Goal: Feedback & Contribution: Contribute content

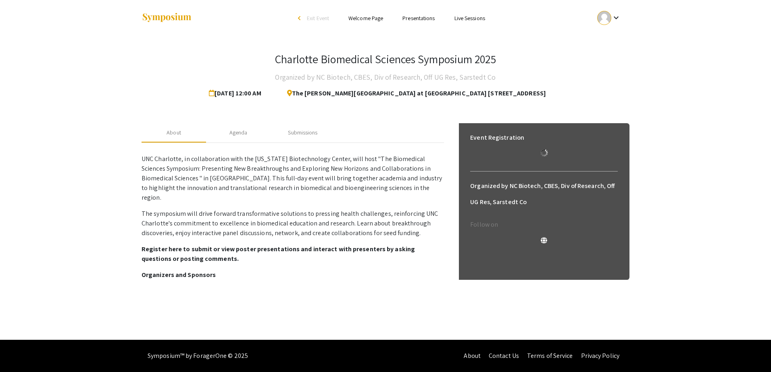
click at [615, 20] on mat-icon "keyboard_arrow_down" at bounding box center [616, 18] width 10 height 10
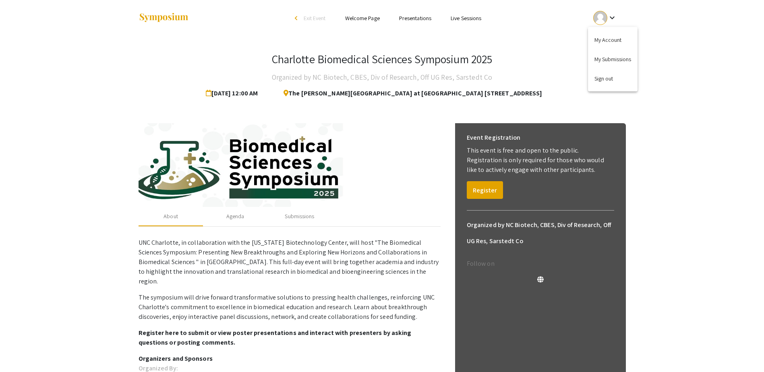
click at [683, 30] on div at bounding box center [382, 186] width 764 height 372
click at [614, 12] on div "keyboard_arrow_down" at bounding box center [606, 18] width 28 height 18
click at [413, 19] on div at bounding box center [382, 186] width 764 height 372
click at [414, 16] on link "Presentations" at bounding box center [415, 18] width 32 height 7
click at [413, 17] on link "Presentations" at bounding box center [415, 18] width 32 height 7
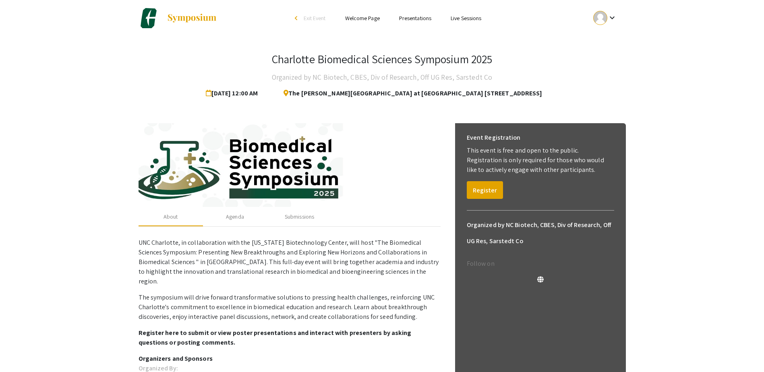
click at [611, 20] on mat-icon "keyboard_arrow_down" at bounding box center [613, 18] width 10 height 10
click at [613, 39] on button "My Account" at bounding box center [610, 39] width 50 height 19
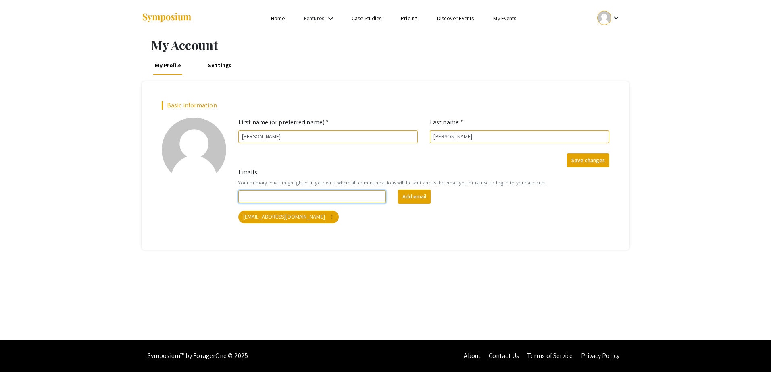
click at [340, 196] on input "Emails" at bounding box center [311, 197] width 147 height 12
type input "[EMAIL_ADDRESS][DOMAIN_NAME]"
click at [415, 195] on button "Add email" at bounding box center [414, 197] width 33 height 14
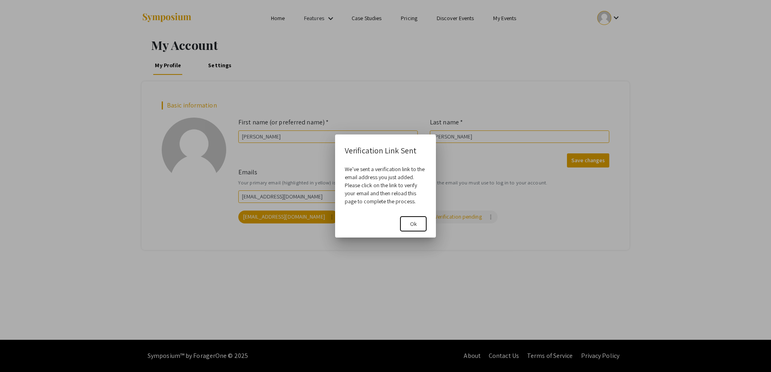
click at [415, 223] on span "Ok" at bounding box center [413, 223] width 7 height 7
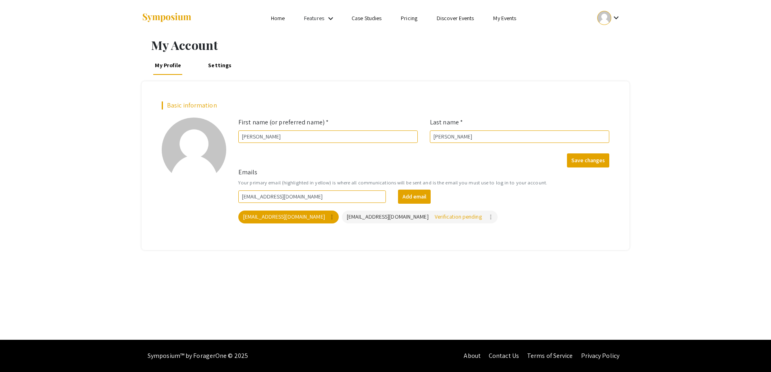
click at [326, 20] on mat-icon "keyboard_arrow_down" at bounding box center [331, 19] width 10 height 10
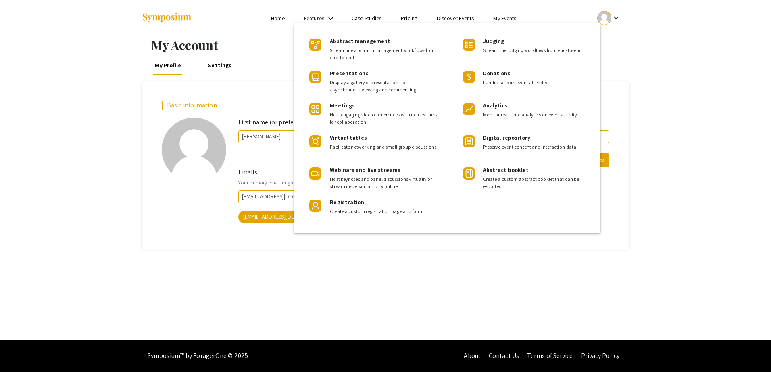
click at [281, 15] on div at bounding box center [385, 186] width 771 height 372
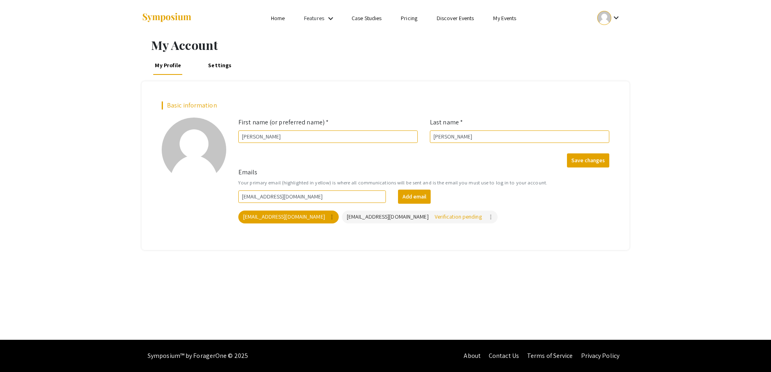
click at [280, 16] on link "Home" at bounding box center [278, 18] width 14 height 7
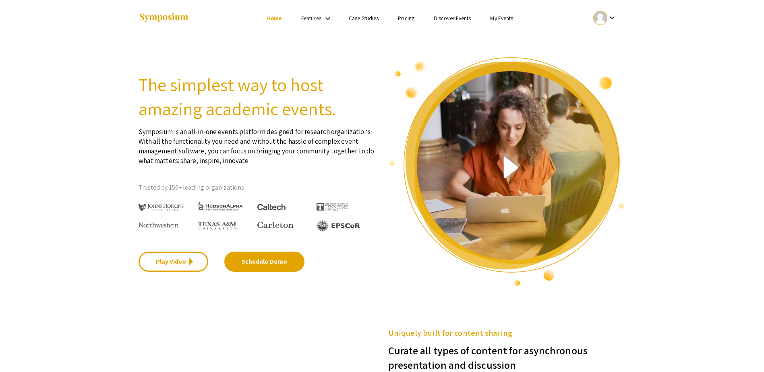
click at [505, 17] on link "My Events" at bounding box center [501, 18] width 23 height 7
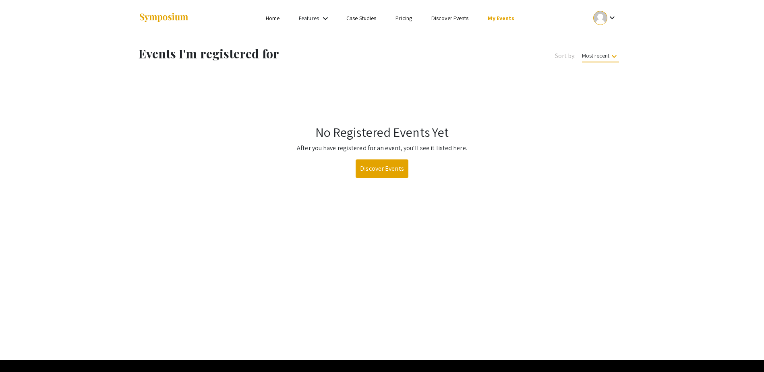
click at [273, 17] on link "Home" at bounding box center [273, 18] width 14 height 7
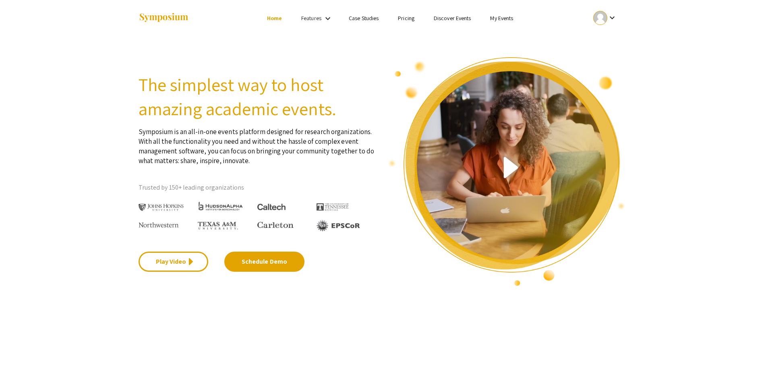
click at [617, 17] on mat-icon "keyboard_arrow_down" at bounding box center [613, 18] width 10 height 10
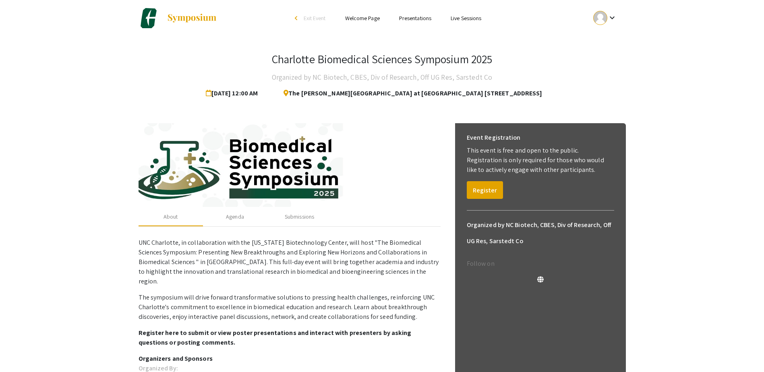
click at [488, 199] on div "Event Registration This event is free and open to the public. Registration is o…" at bounding box center [541, 164] width 160 height 82
click at [480, 189] on button "Register" at bounding box center [485, 190] width 36 height 18
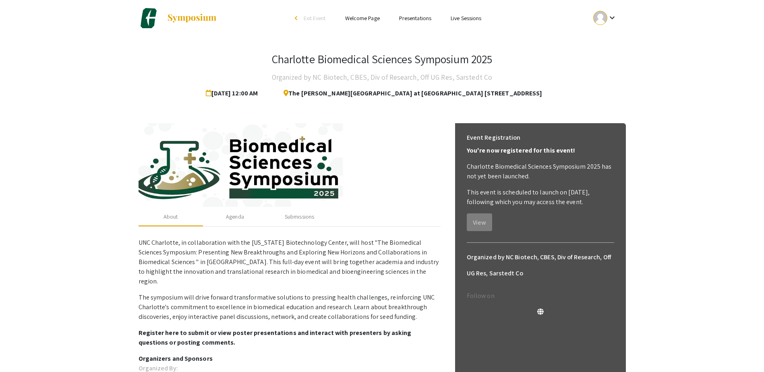
click at [415, 19] on link "Presentations" at bounding box center [415, 18] width 32 height 7
click at [413, 17] on link "Presentations" at bounding box center [415, 18] width 32 height 7
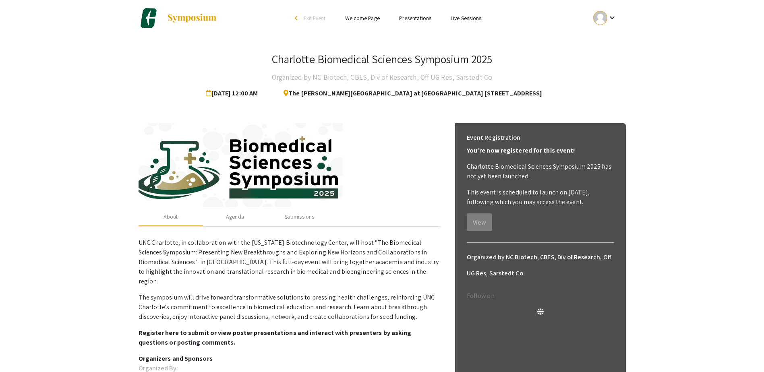
click at [407, 17] on link "Presentations" at bounding box center [415, 18] width 32 height 7
click at [362, 19] on link "Welcome Page" at bounding box center [362, 18] width 35 height 7
click at [465, 16] on link "Live Sessions" at bounding box center [466, 18] width 31 height 7
click at [426, 18] on link "Presentations" at bounding box center [415, 18] width 32 height 7
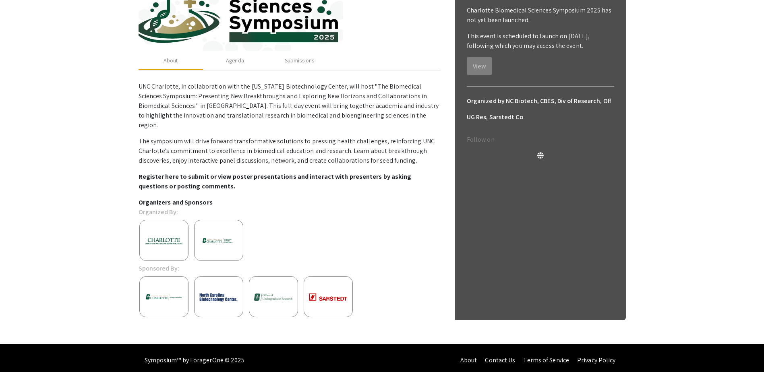
scroll to position [157, 0]
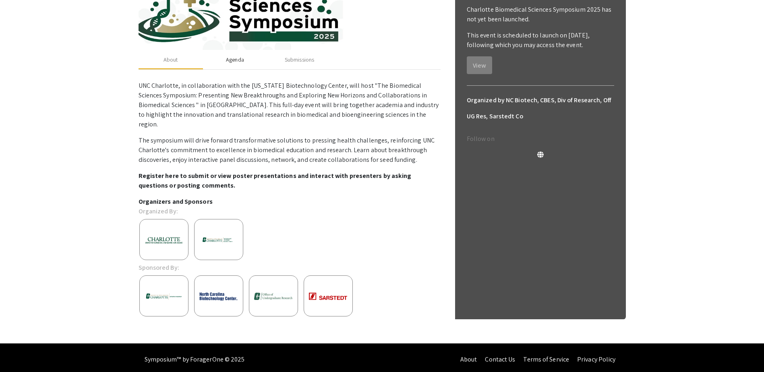
click at [235, 59] on div "Agenda" at bounding box center [235, 60] width 18 height 8
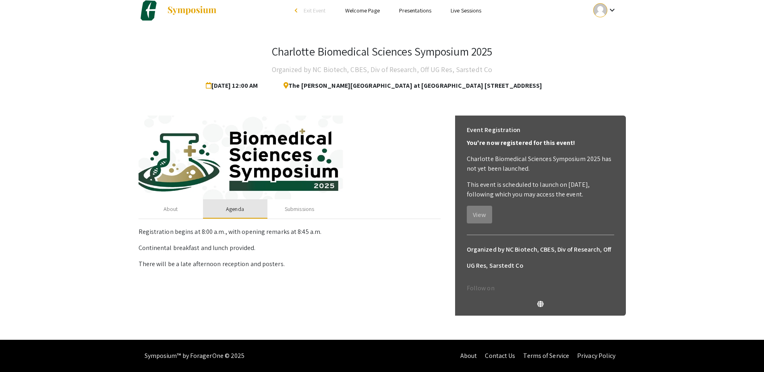
scroll to position [8, 0]
click at [305, 207] on div "Submissions" at bounding box center [299, 209] width 29 height 8
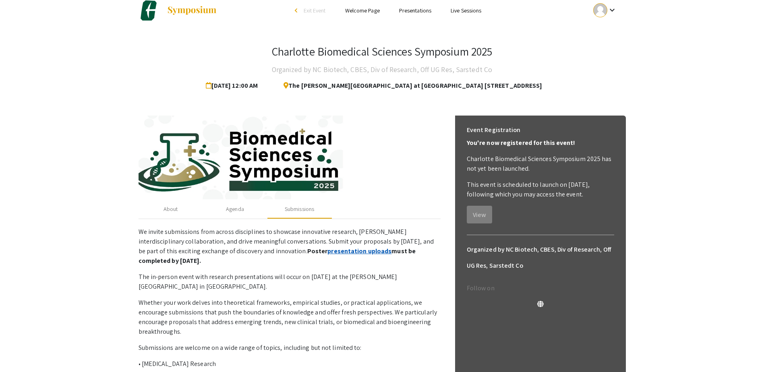
click at [328, 250] on link "presentation uploads" at bounding box center [360, 251] width 64 height 8
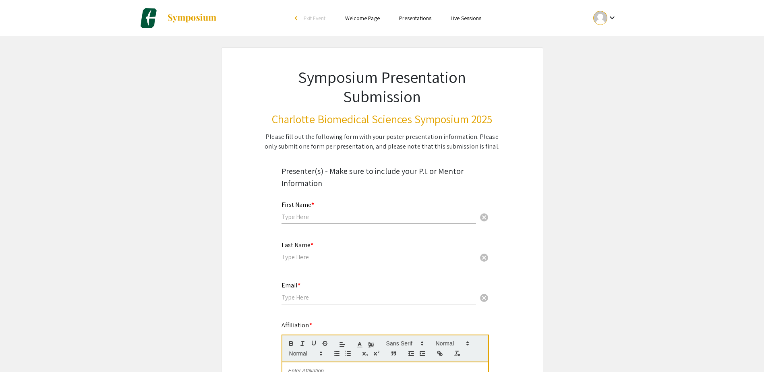
click at [339, 215] on input "text" at bounding box center [379, 217] width 195 height 8
type input "[PERSON_NAME]"
type input "[PERSON_NAME][EMAIL_ADDRESS][PERSON_NAME][DOMAIN_NAME]"
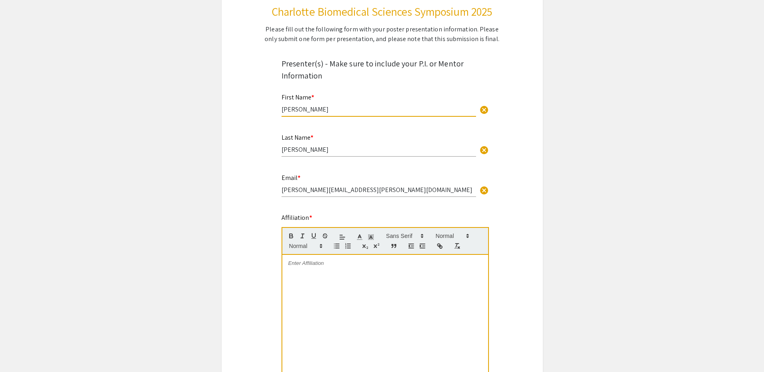
scroll to position [110, 0]
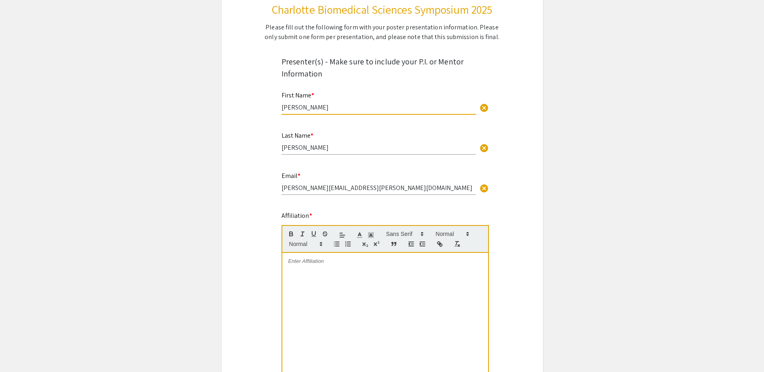
click at [375, 276] on div at bounding box center [385, 313] width 206 height 121
click at [376, 276] on div at bounding box center [385, 313] width 206 height 121
click at [365, 306] on div at bounding box center [385, 313] width 206 height 121
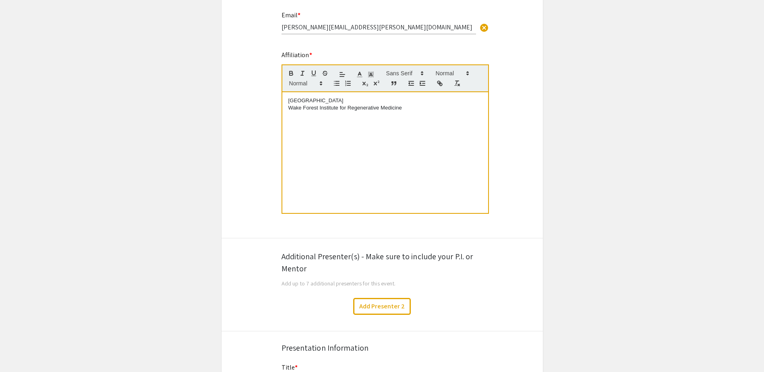
scroll to position [271, 0]
click at [384, 305] on button "Add Presenter 2" at bounding box center [382, 306] width 58 height 17
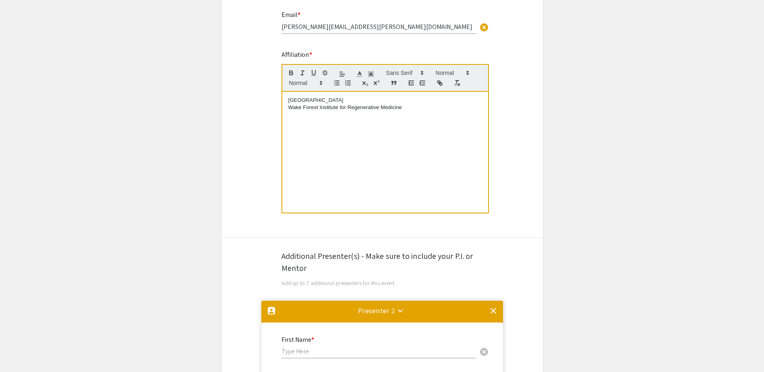
scroll to position [572, 0]
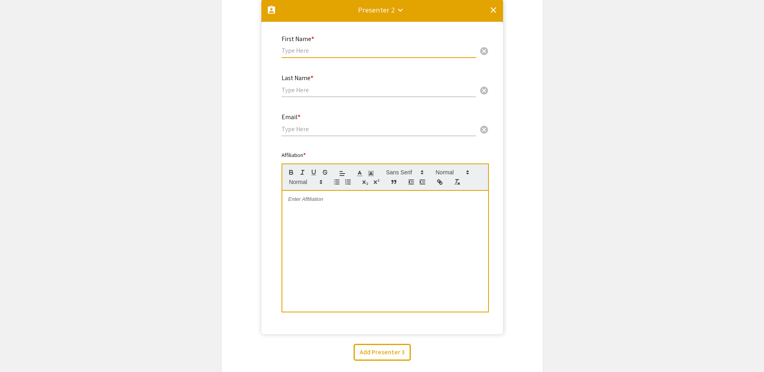
click at [327, 54] on input "text" at bounding box center [379, 50] width 195 height 8
type input "Samuel"
type input "Carmichael"
type input "Samuel.Carmichael@Advocatehealth.org"
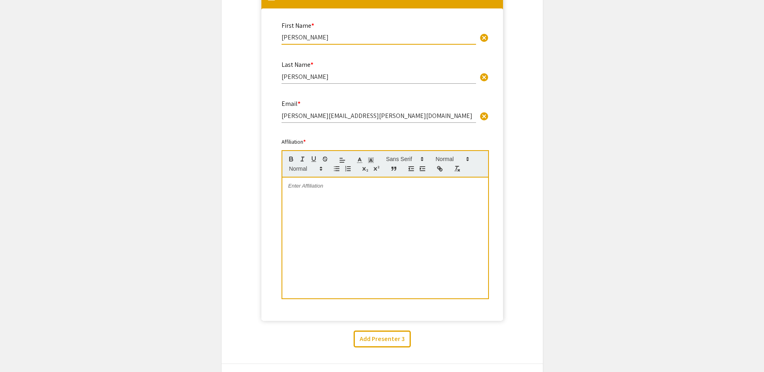
scroll to position [185, 0]
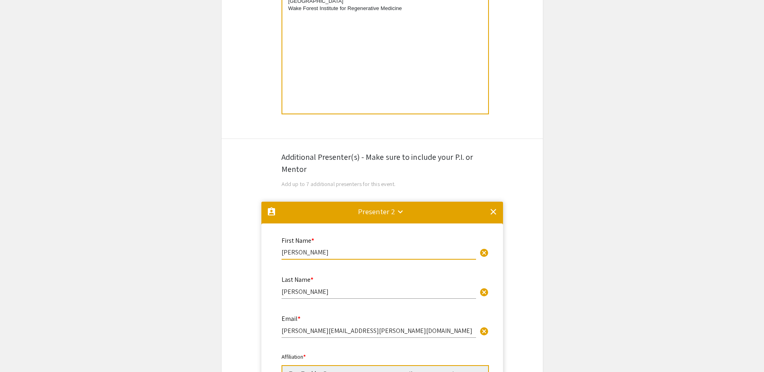
scroll to position [373, 0]
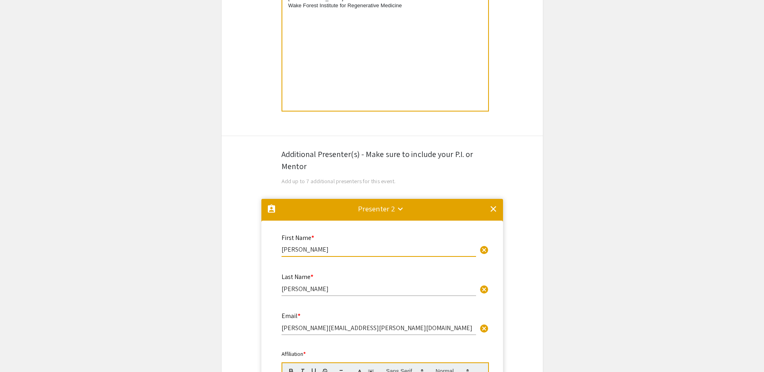
click at [388, 209] on div "Presenter 2 keyboard_arrow_down" at bounding box center [376, 208] width 37 height 11
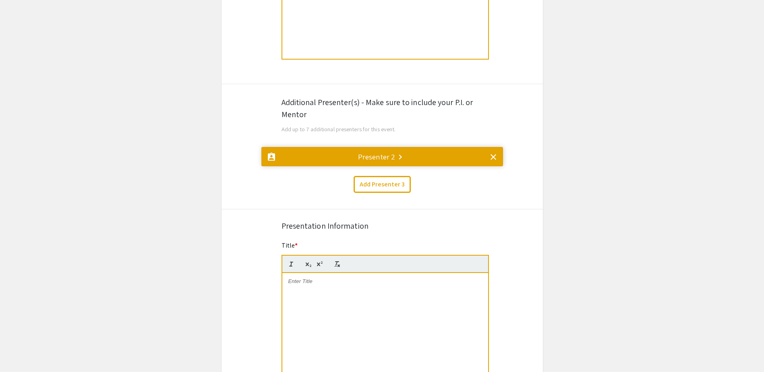
scroll to position [427, 0]
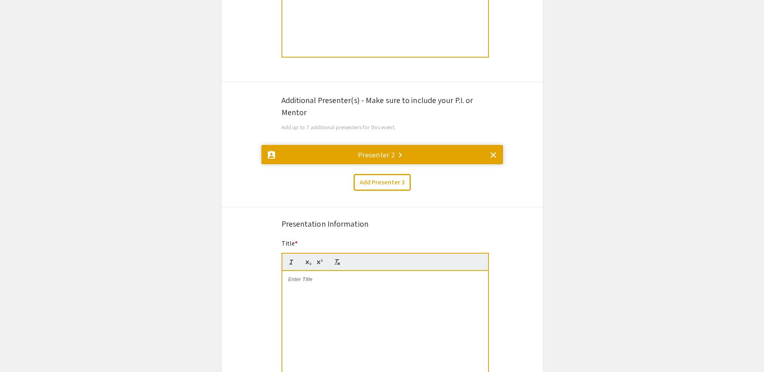
click at [382, 162] on mat-divider at bounding box center [383, 158] width 242 height 27
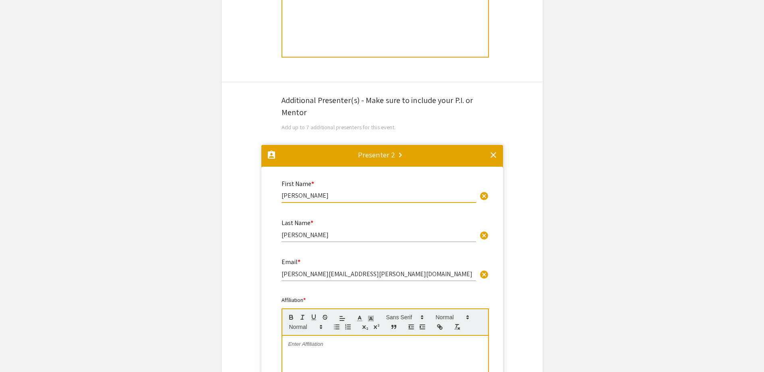
scroll to position [572, 0]
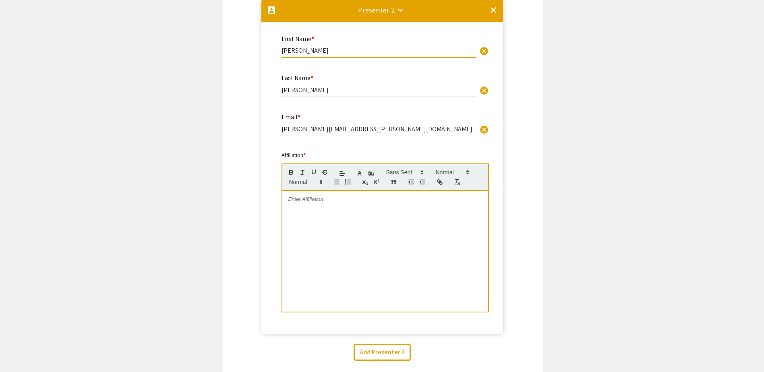
click at [373, 233] on div at bounding box center [385, 251] width 206 height 121
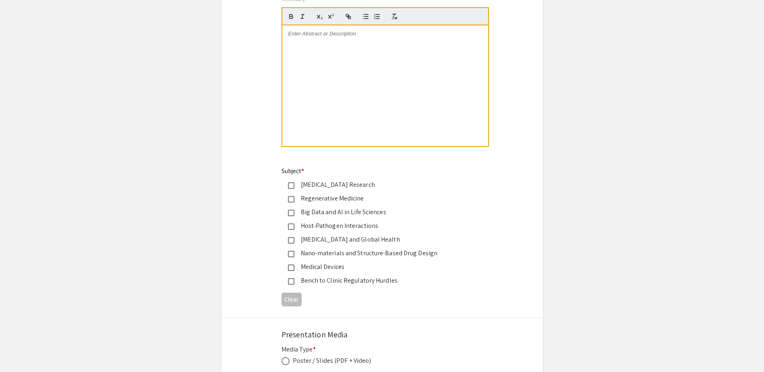
scroll to position [1190, 0]
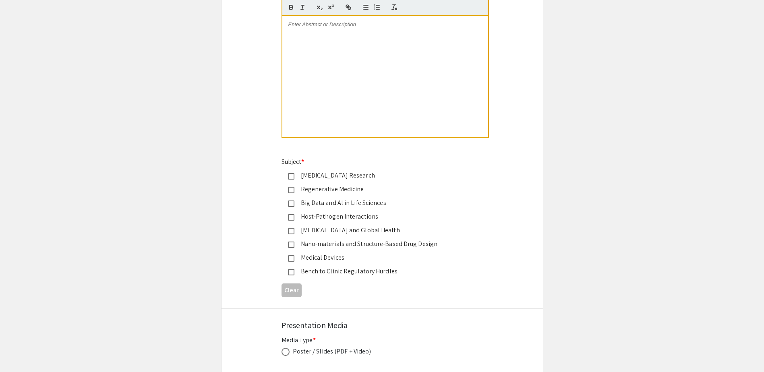
click at [332, 191] on div "Regenerative Medicine" at bounding box center [379, 190] width 169 height 10
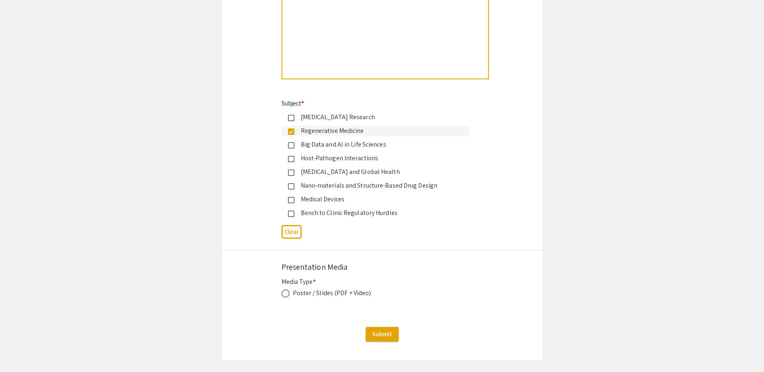
scroll to position [1270, 0]
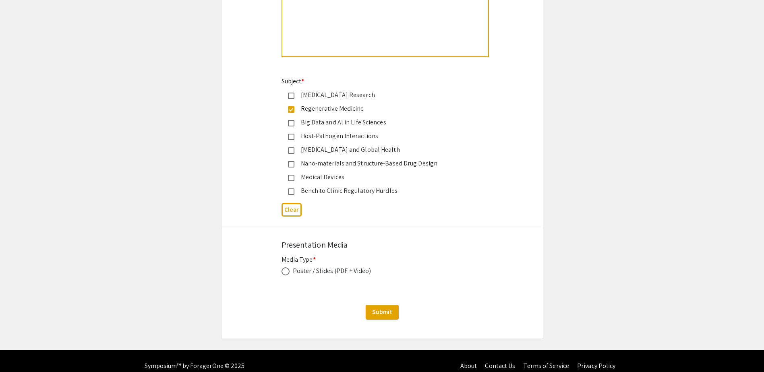
click at [288, 272] on span at bounding box center [286, 272] width 8 height 8
click at [288, 272] on input "radio" at bounding box center [286, 272] width 8 height 8
radio input "true"
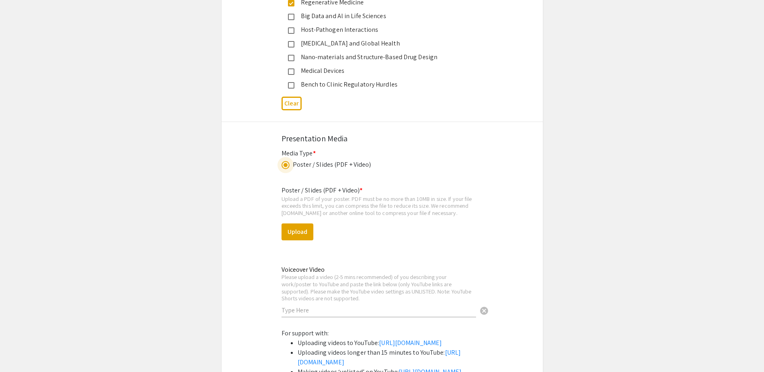
scroll to position [1378, 0]
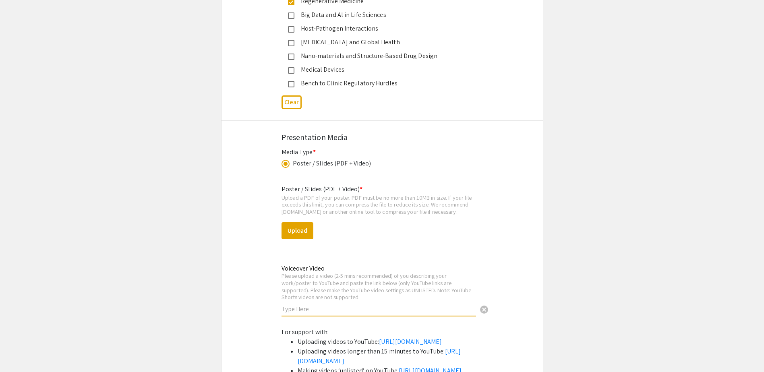
click at [347, 312] on input "text" at bounding box center [379, 309] width 195 height 8
type input "https://youtu.be/XqzZTA3rX4k"
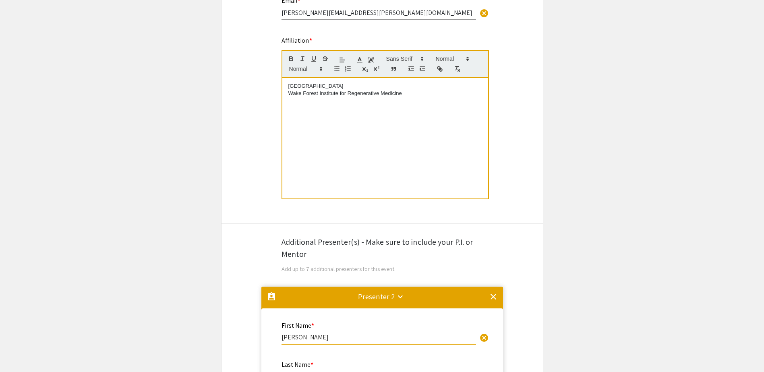
scroll to position [276, 0]
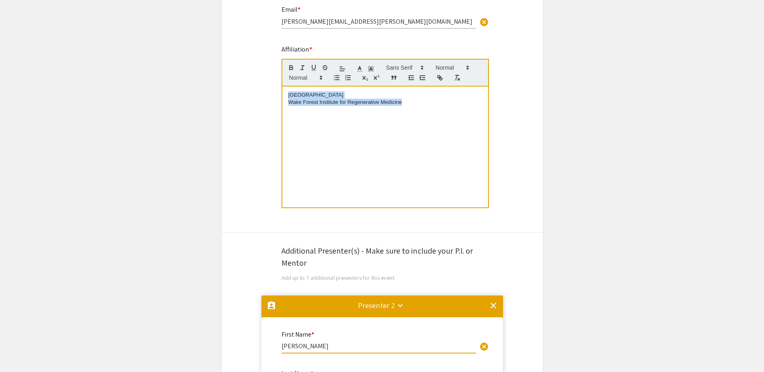
drag, startPoint x: 417, startPoint y: 119, endPoint x: 232, endPoint y: 86, distance: 187.9
copy div "Wake Forest School of Medicine Wake Forest Institute for Regenerative Medicine"
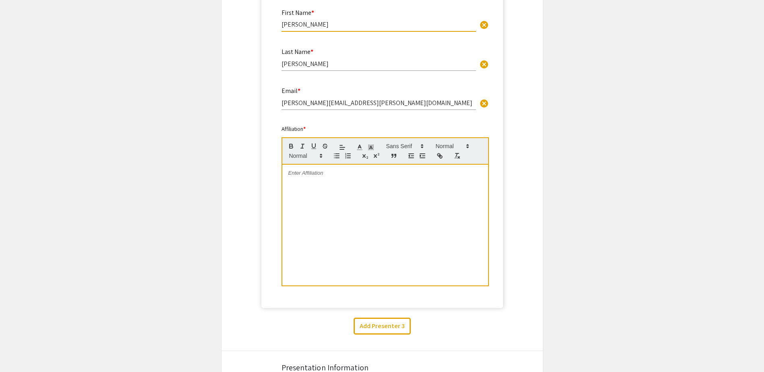
scroll to position [598, 0]
click at [347, 202] on div at bounding box center [385, 224] width 206 height 121
click at [567, 166] on app-submissions "Symposium Presentation Submission Charlotte Biomedical Sciences Symposium 2025 …" at bounding box center [382, 332] width 764 height 1766
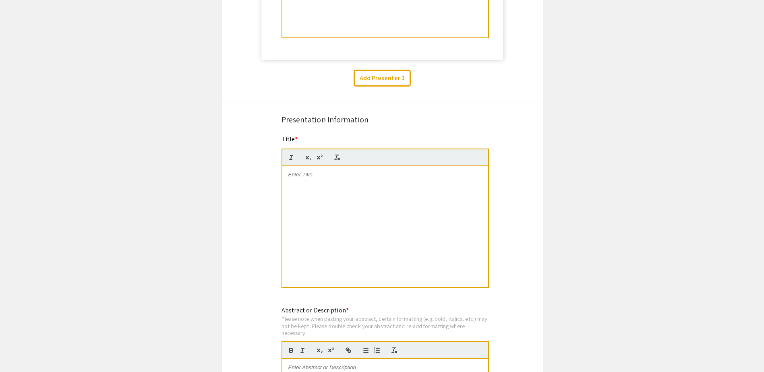
scroll to position [867, 0]
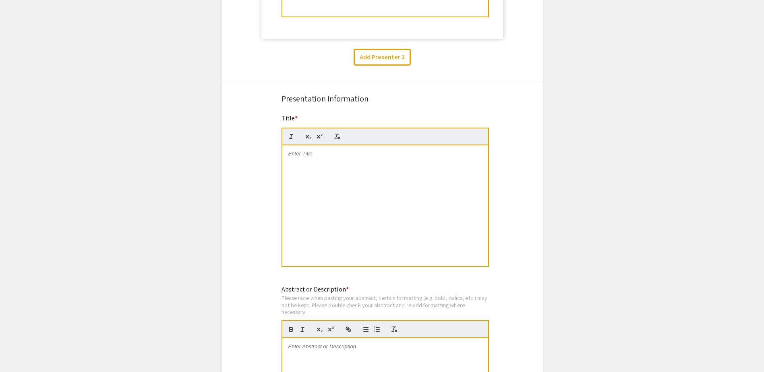
click at [407, 181] on div at bounding box center [385, 205] width 206 height 121
click at [312, 164] on div at bounding box center [385, 205] width 206 height 121
click at [295, 154] on p "The Peritoneal Thromboinflammatory Environment is Associated with Epithelial Gl…" at bounding box center [386, 161] width 194 height 22
click at [431, 162] on strong "The Peritoneal Thromboinflammatory Environment is Associated with Epithelial Gl…" at bounding box center [386, 161] width 179 height 21
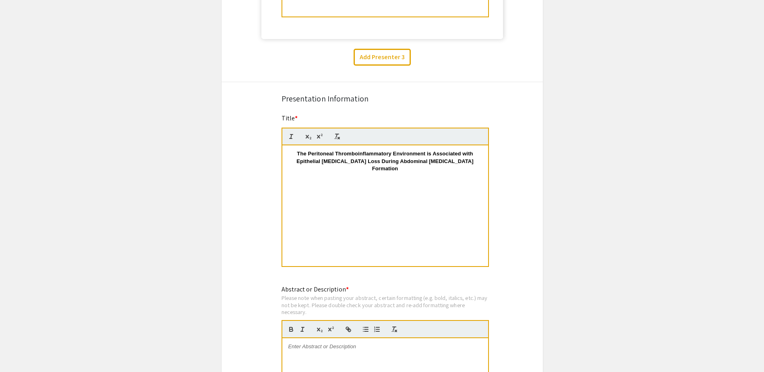
click at [300, 163] on p "The Peritoneal Thromboinflammatory Environment is Associated with Epithelial Gl…" at bounding box center [386, 161] width 194 height 22
drag, startPoint x: 476, startPoint y: 162, endPoint x: 258, endPoint y: 154, distance: 218.2
click at [258, 154] on div "Symposium Presentation Submission Charlotte Biomedical Sciences Symposium 2025 …" at bounding box center [382, 63] width 322 height 1766
click at [532, 160] on div "Symposium Presentation Submission Charlotte Biomedical Sciences Symposium 2025 …" at bounding box center [382, 63] width 322 height 1766
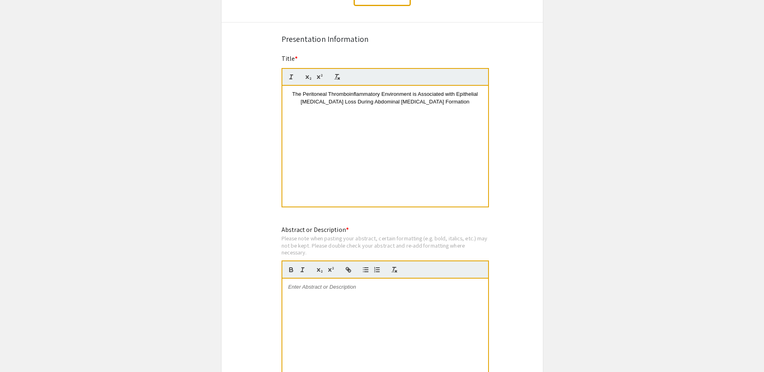
scroll to position [948, 0]
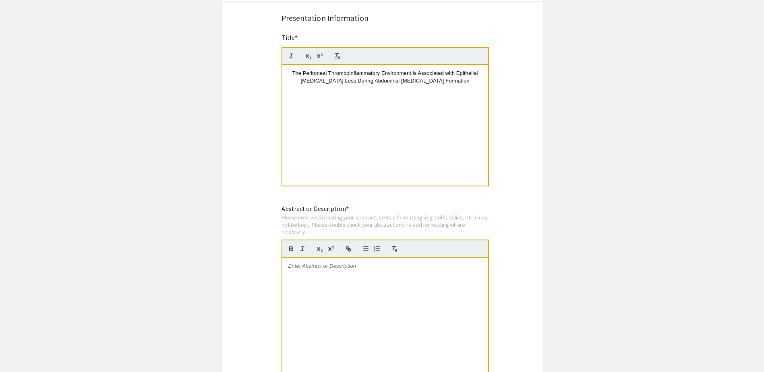
click at [347, 324] on div at bounding box center [385, 318] width 206 height 121
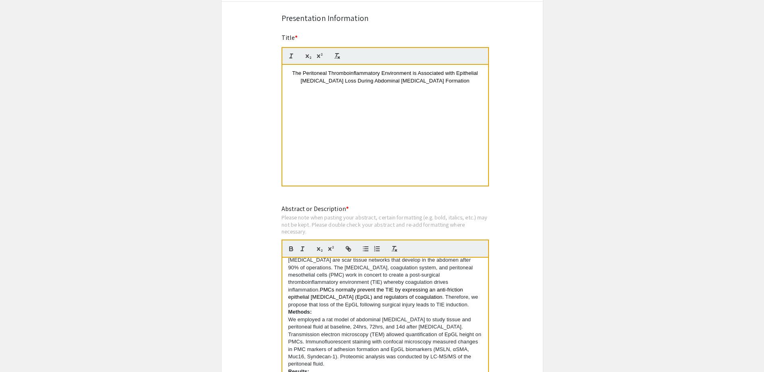
scroll to position [0, 0]
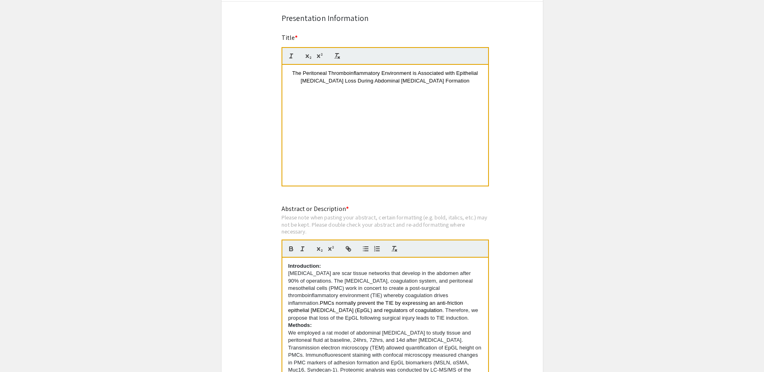
click at [287, 327] on div "Introduction: Adhesions are scar tissue networks that develop in the abdomen af…" at bounding box center [385, 318] width 206 height 121
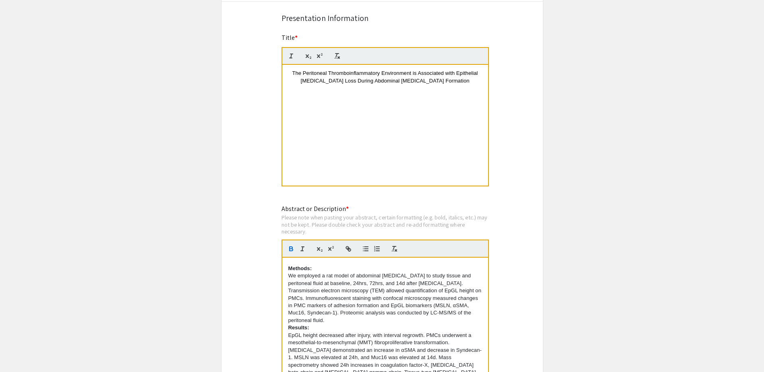
scroll to position [108, 0]
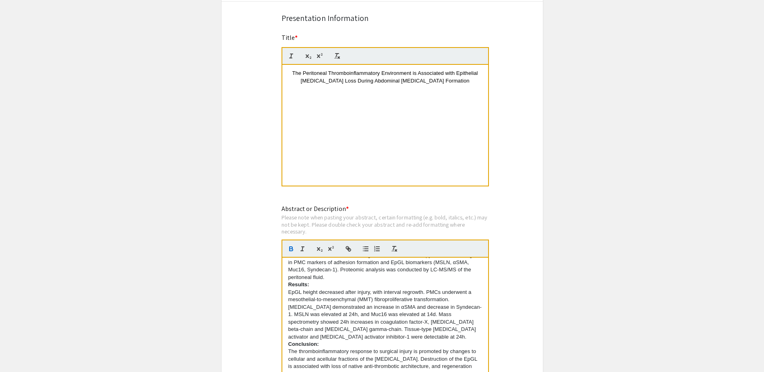
click at [287, 287] on div "Introduction: Adhesions are scar tissue networks that develop in the abdomen af…" at bounding box center [385, 318] width 206 height 121
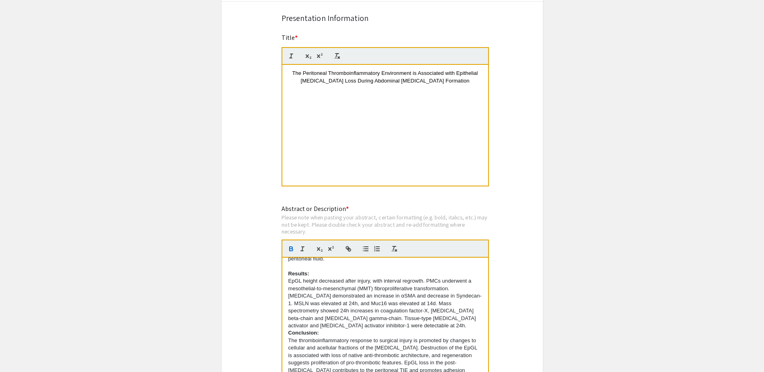
scroll to position [134, 0]
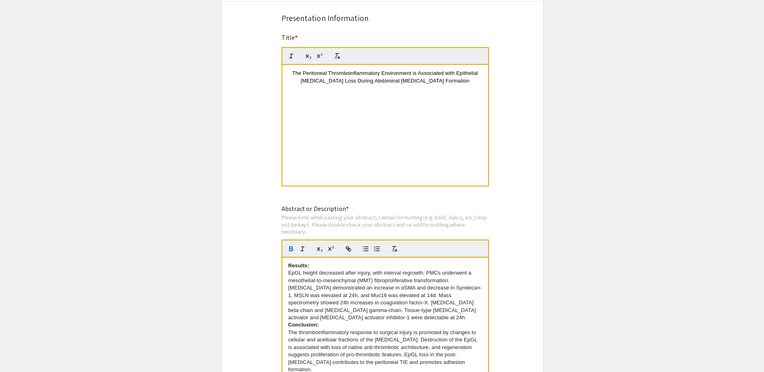
click at [287, 325] on div "Introduction: Adhesions are scar tissue networks that develop in the abdomen af…" at bounding box center [385, 318] width 206 height 121
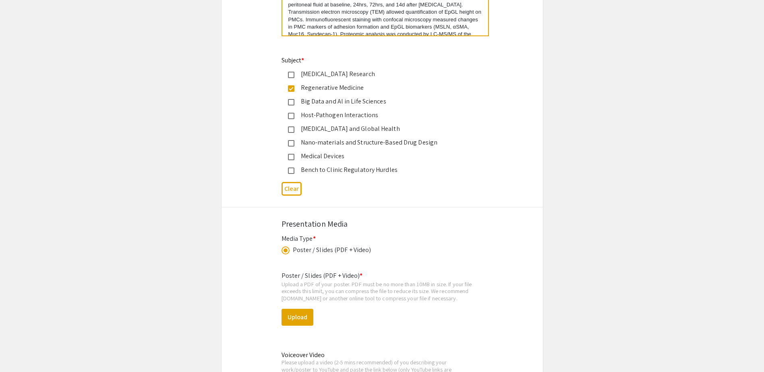
scroll to position [1343, 0]
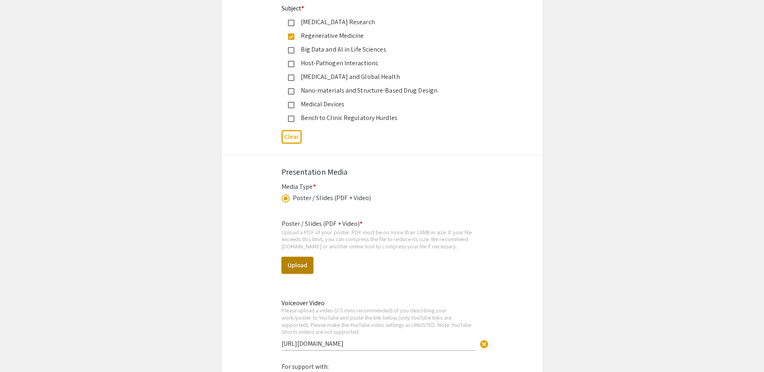
click at [301, 264] on button "Upload" at bounding box center [298, 265] width 32 height 17
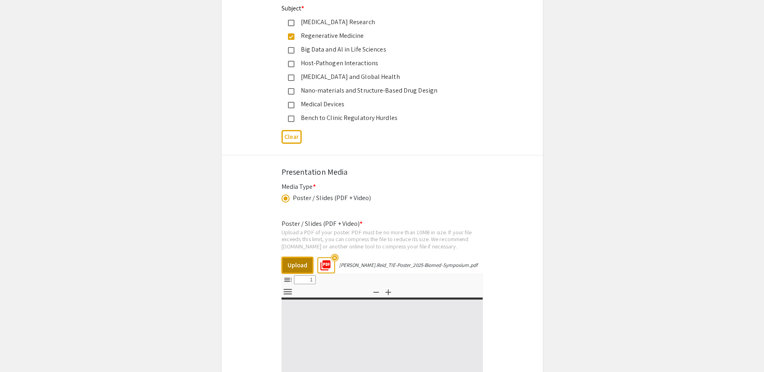
select select "custom"
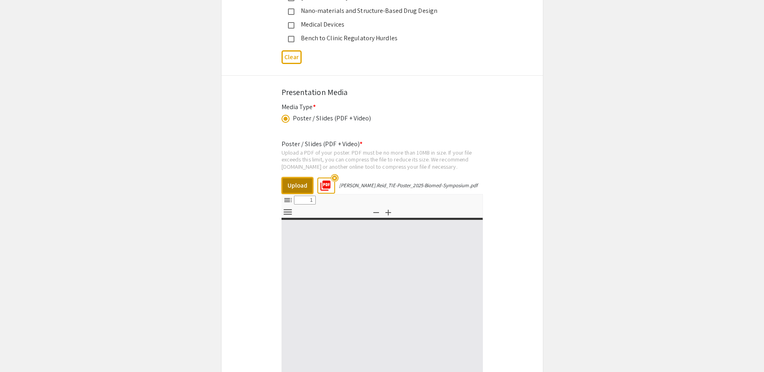
type input "0"
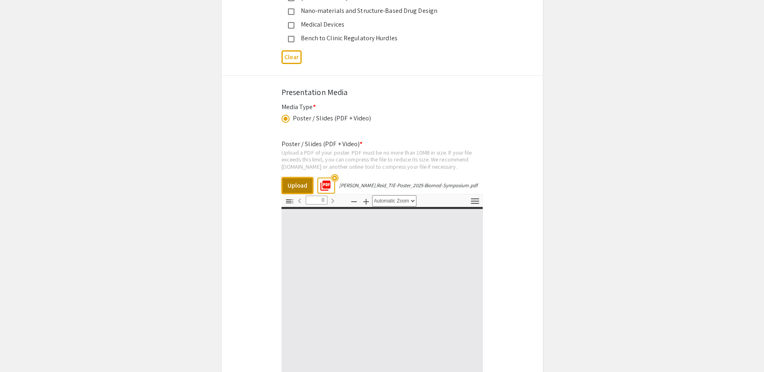
select select "custom"
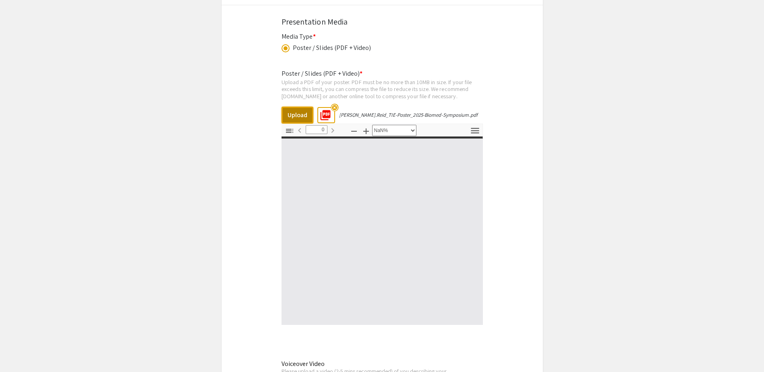
scroll to position [1504, 0]
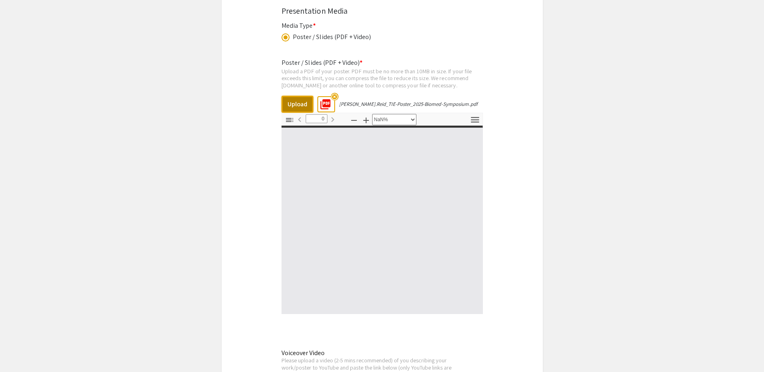
type input "1"
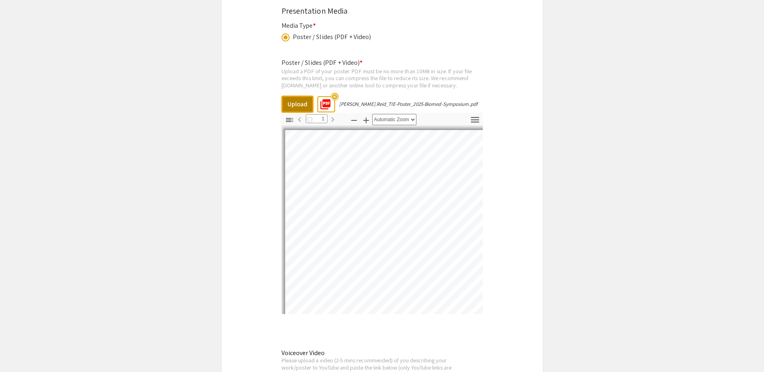
select select "auto"
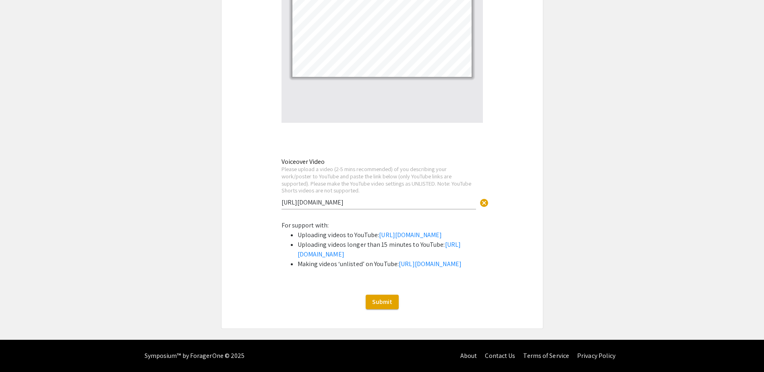
scroll to position [1745, 0]
drag, startPoint x: 390, startPoint y: 153, endPoint x: 278, endPoint y: 159, distance: 113.0
click at [278, 159] on div "Voiceover Video Please upload a video (2-5 mins recommended) of you describing …" at bounding box center [383, 188] width 214 height 62
click at [394, 198] on input "https://youtu.be/XqzZTA3rX4k" at bounding box center [379, 202] width 195 height 8
click at [483, 198] on span "cancel" at bounding box center [485, 203] width 10 height 10
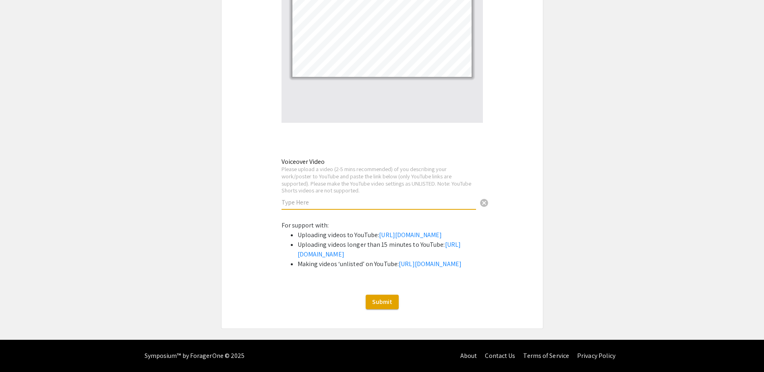
click at [349, 198] on input "text" at bounding box center [379, 202] width 195 height 8
paste input "https://youtu.be/sp6rRpkTBx4"
drag, startPoint x: 353, startPoint y: 154, endPoint x: 280, endPoint y: 150, distance: 73.0
click at [280, 157] on div "Voiceover Video Please upload a video (2-5 mins recommended) of you describing …" at bounding box center [383, 188] width 214 height 62
type input "https://youtu.be/sp6rRpkTBx4"
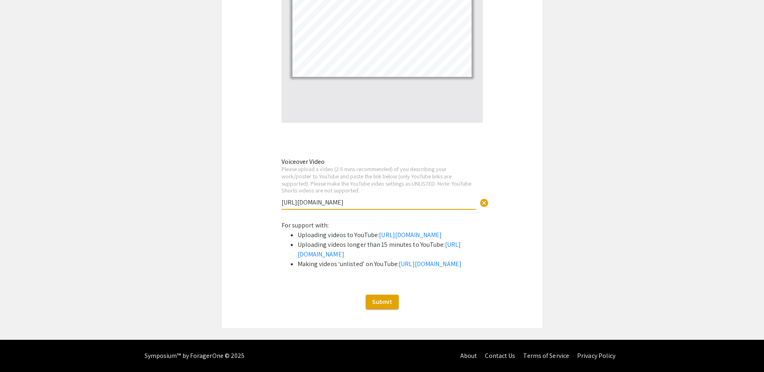
drag, startPoint x: 393, startPoint y: 152, endPoint x: 400, endPoint y: 155, distance: 8.1
click at [393, 198] on input "https://youtu.be/sp6rRpkTBx4" at bounding box center [379, 202] width 195 height 8
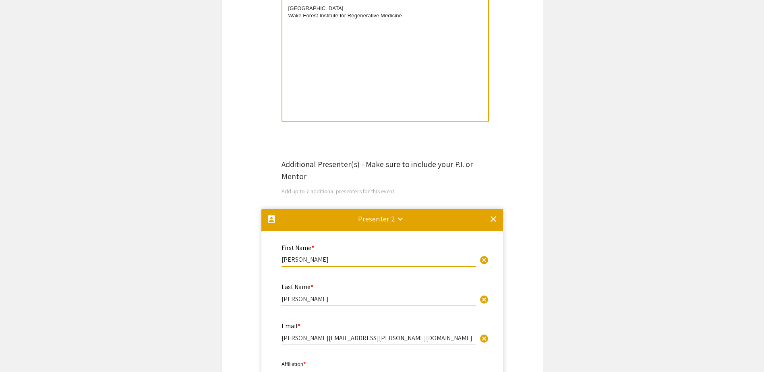
scroll to position [376, 0]
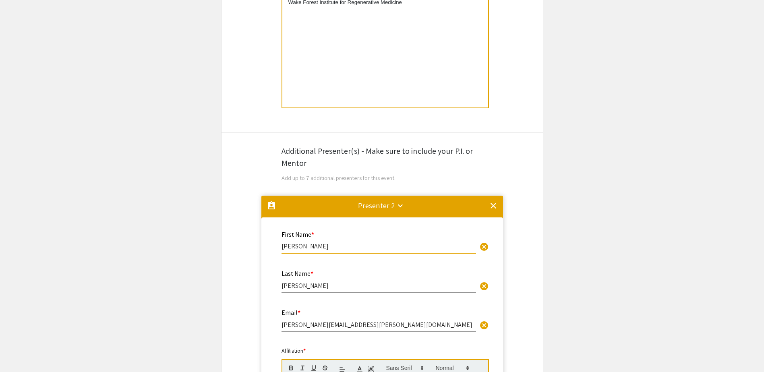
click at [382, 204] on div "Presenter 2 keyboard_arrow_down" at bounding box center [376, 205] width 37 height 11
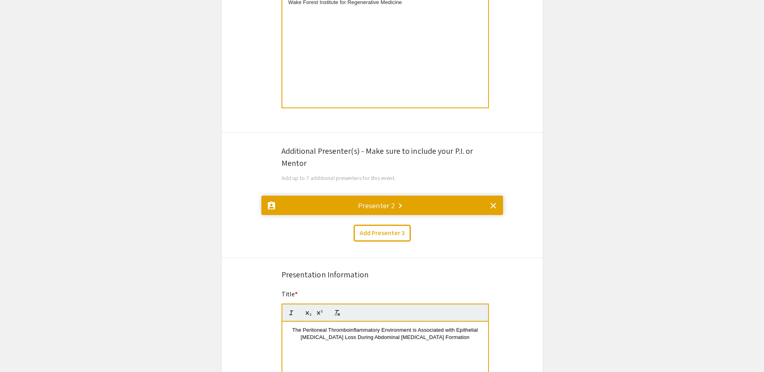
click at [382, 204] on div "Presenter 2 keyboard_arrow_right" at bounding box center [376, 205] width 37 height 11
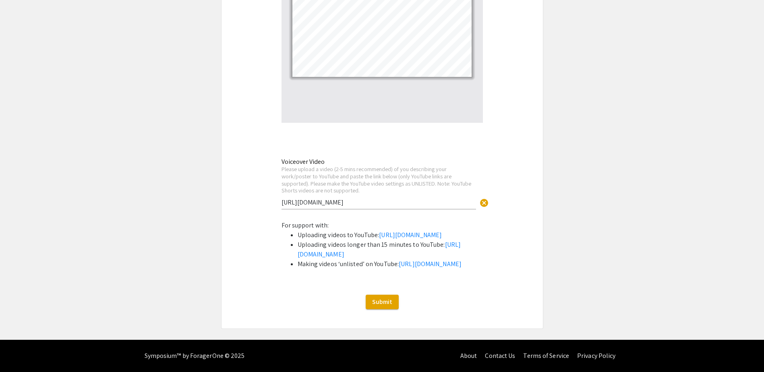
scroll to position [1745, 0]
click at [385, 305] on span "Submit" at bounding box center [382, 302] width 20 height 8
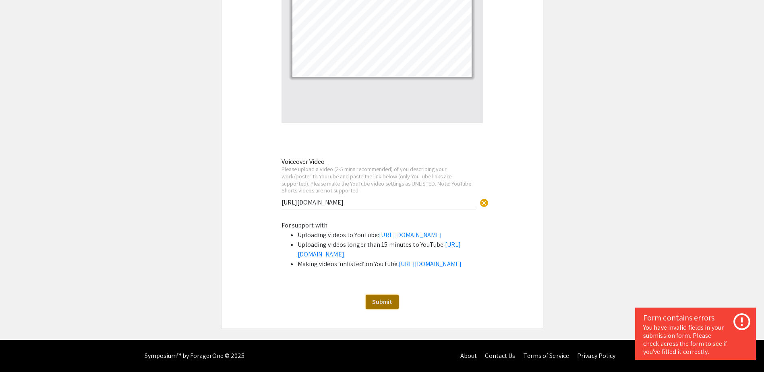
scroll to position [572, 0]
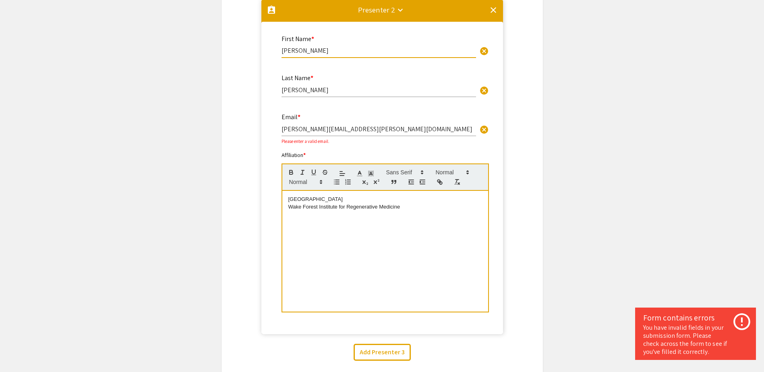
click at [413, 126] on input "Samuel.Carmichael@Advocatehealth.org" at bounding box center [379, 129] width 195 height 8
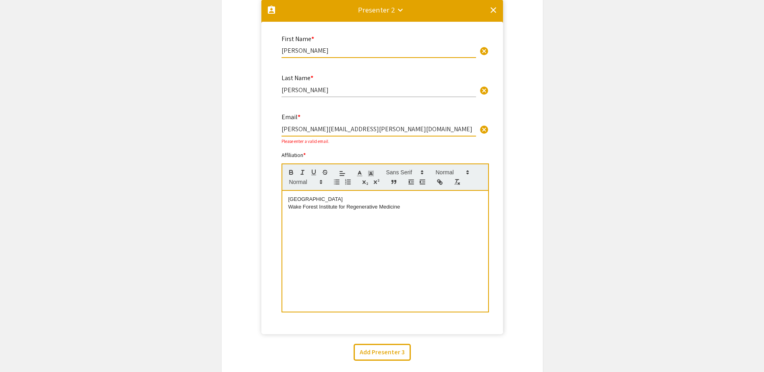
drag, startPoint x: 404, startPoint y: 127, endPoint x: 267, endPoint y: 131, distance: 137.1
click at [267, 131] on mat-card "First Name * Samuel cancel This field is required. Last Name * Carmichael cance…" at bounding box center [383, 178] width 242 height 313
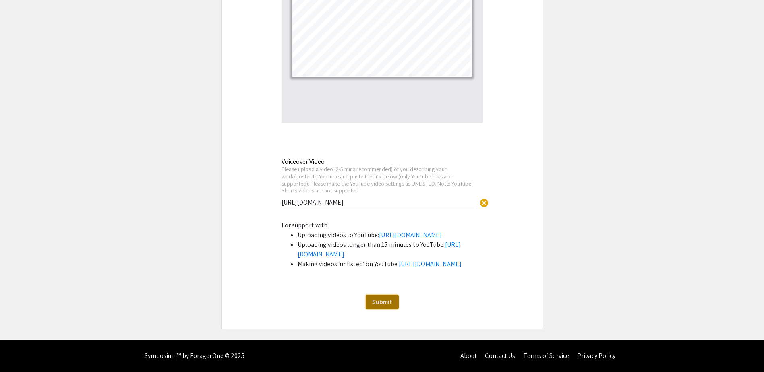
click at [372, 303] on span "Submit" at bounding box center [382, 302] width 20 height 8
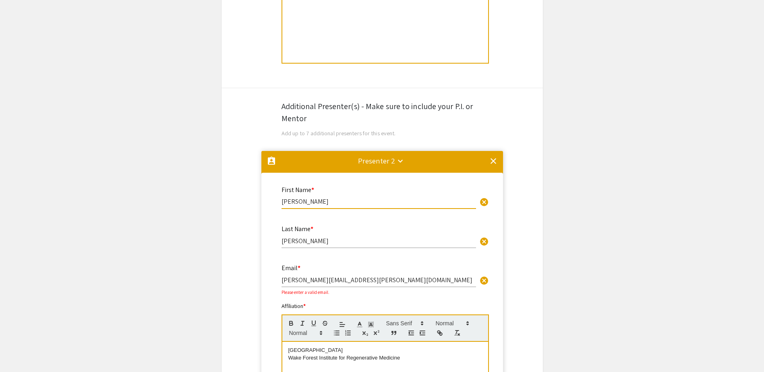
scroll to position [482, 0]
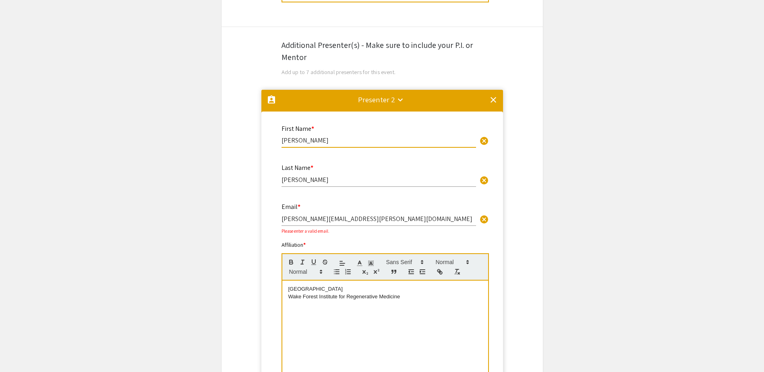
click at [308, 220] on input "Samuel.Carmichael@Advocatehealth.org" at bounding box center [379, 219] width 195 height 8
click at [285, 219] on input "Samuel.carmichael@Advocatehealth.org" at bounding box center [379, 219] width 195 height 8
click at [339, 220] on input "samuel.carmichael@Advocatehealth.org" at bounding box center [379, 219] width 195 height 8
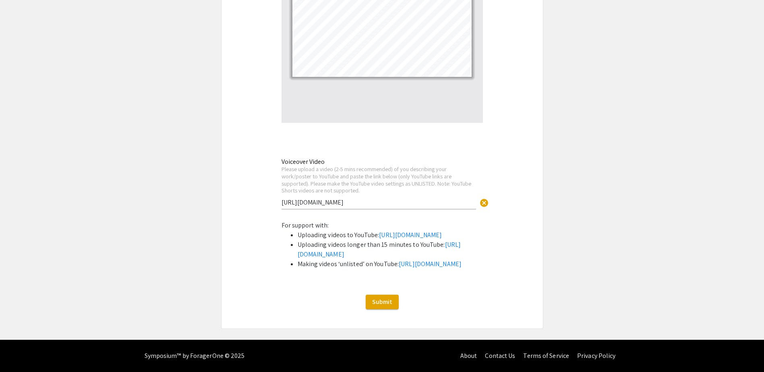
scroll to position [1745, 0]
type input "samuel.carmichael@advocatehealth.org"
click at [389, 300] on span "Submit" at bounding box center [382, 302] width 20 height 8
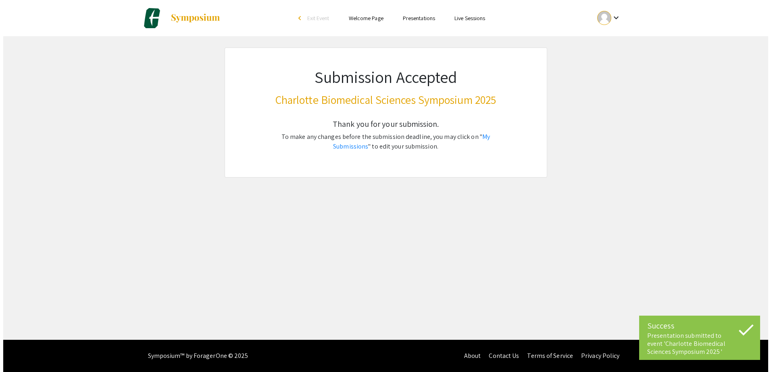
scroll to position [0, 0]
